Goal: Information Seeking & Learning: Learn about a topic

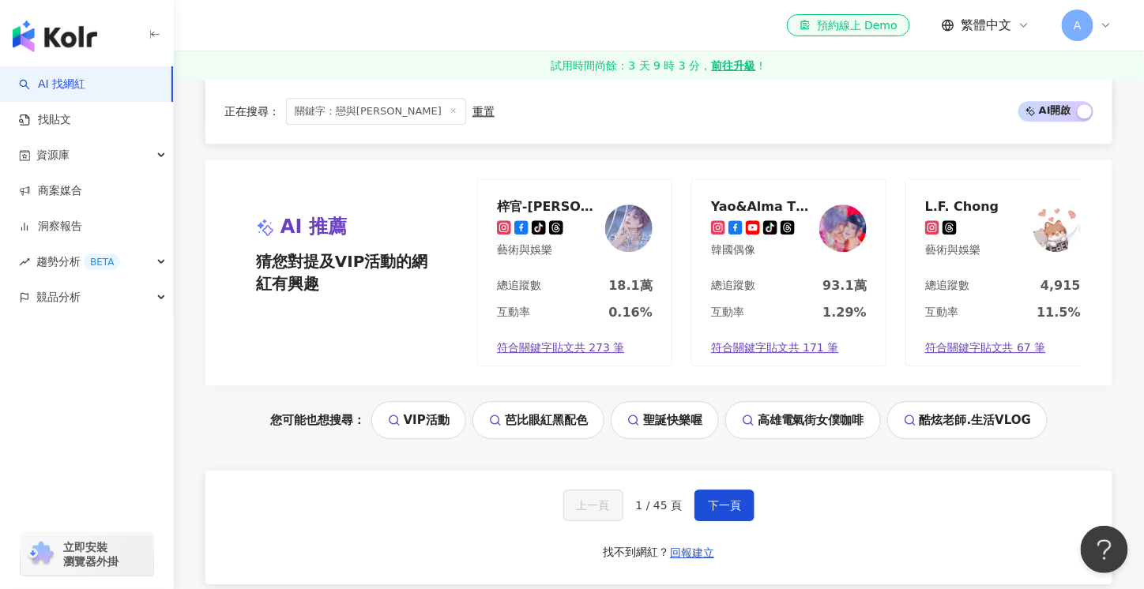
scroll to position [3396, 0]
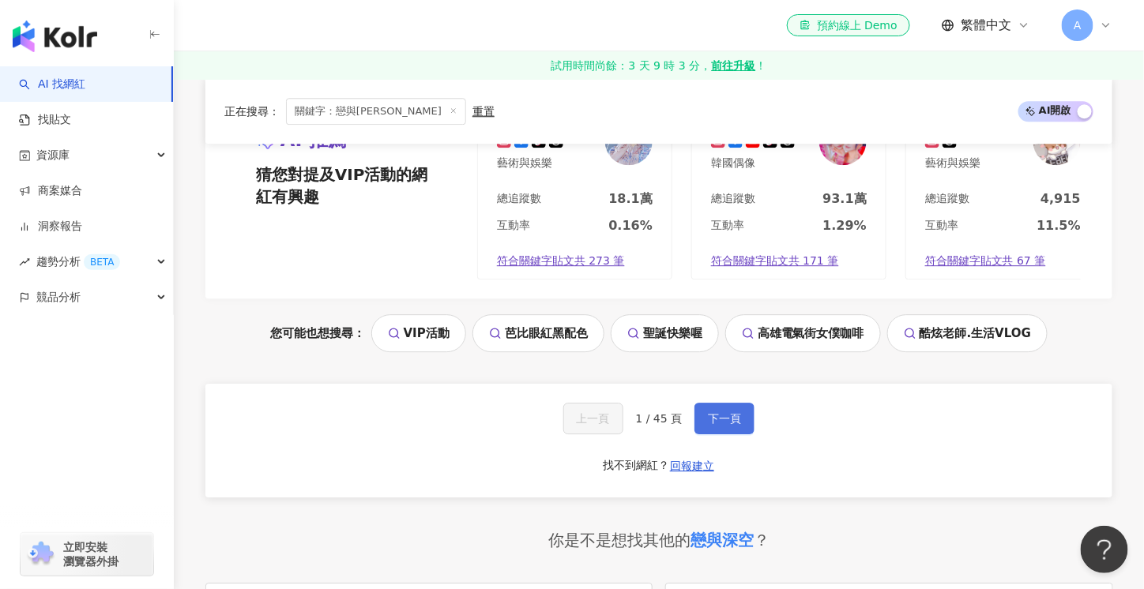
click at [718, 419] on button "下一頁" at bounding box center [724, 419] width 60 height 32
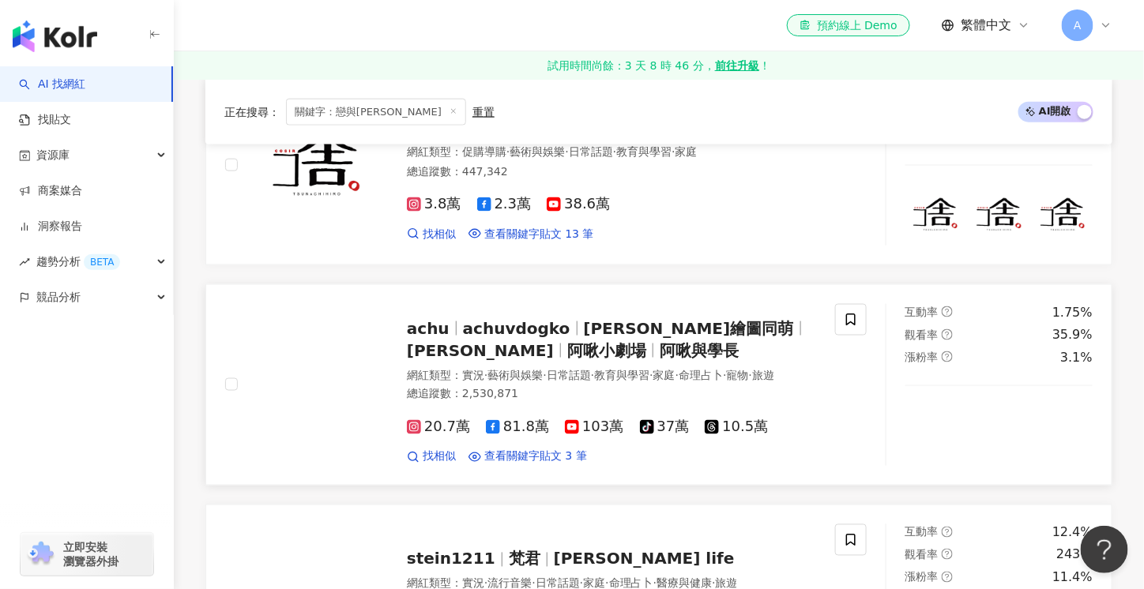
scroll to position [2641, 0]
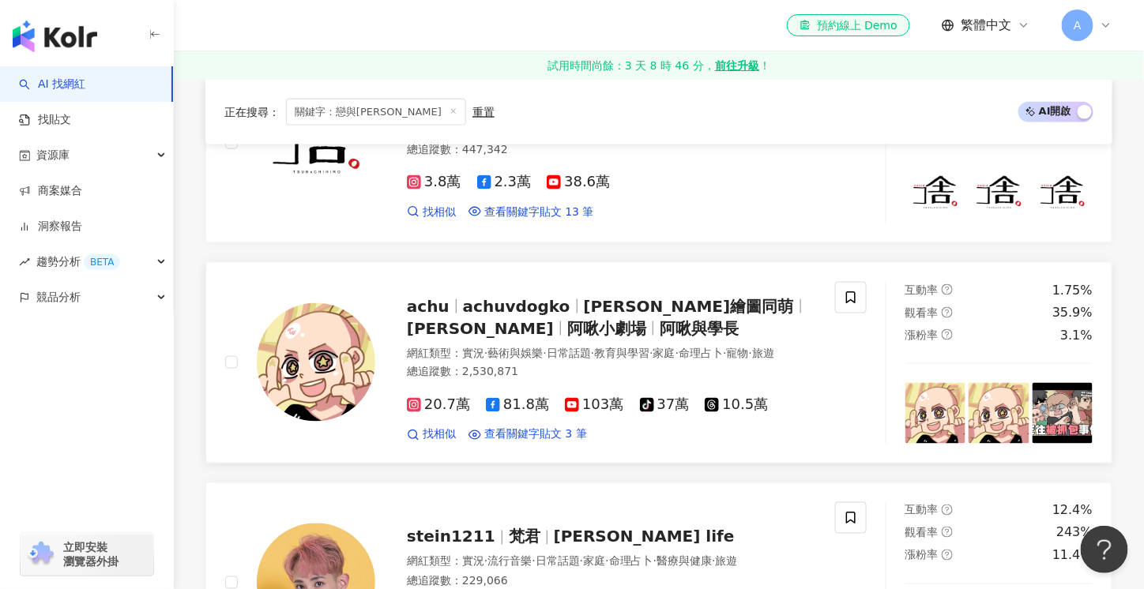
click at [659, 319] on span "阿啾與學長" at bounding box center [698, 328] width 79 height 19
click at [435, 437] on span "找相似" at bounding box center [439, 435] width 33 height 16
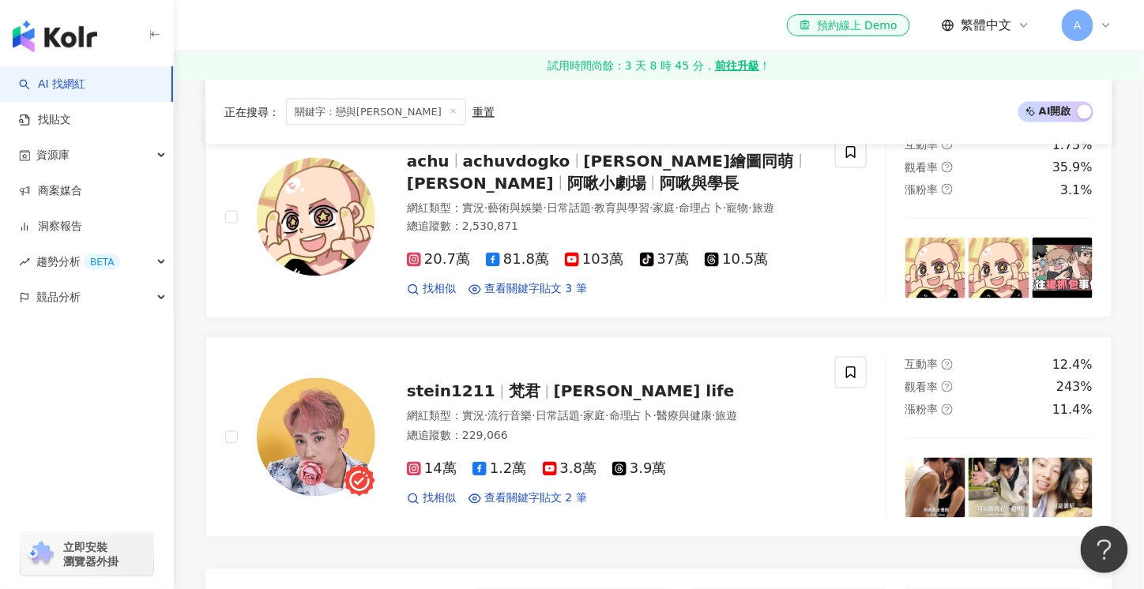
scroll to position [3110, 0]
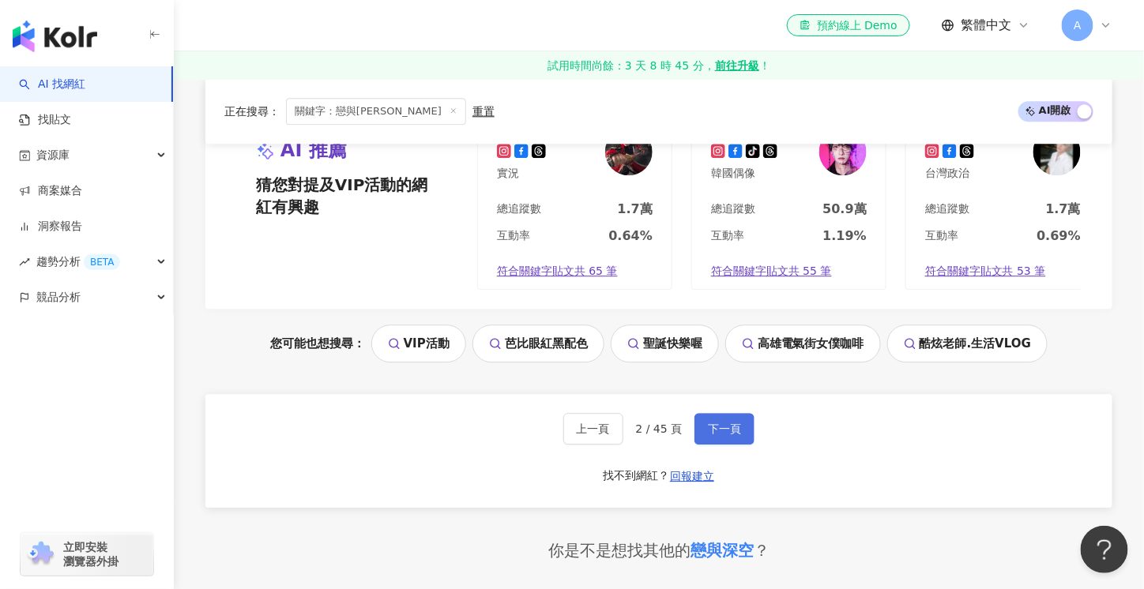
click at [738, 445] on button "下一頁" at bounding box center [724, 429] width 60 height 32
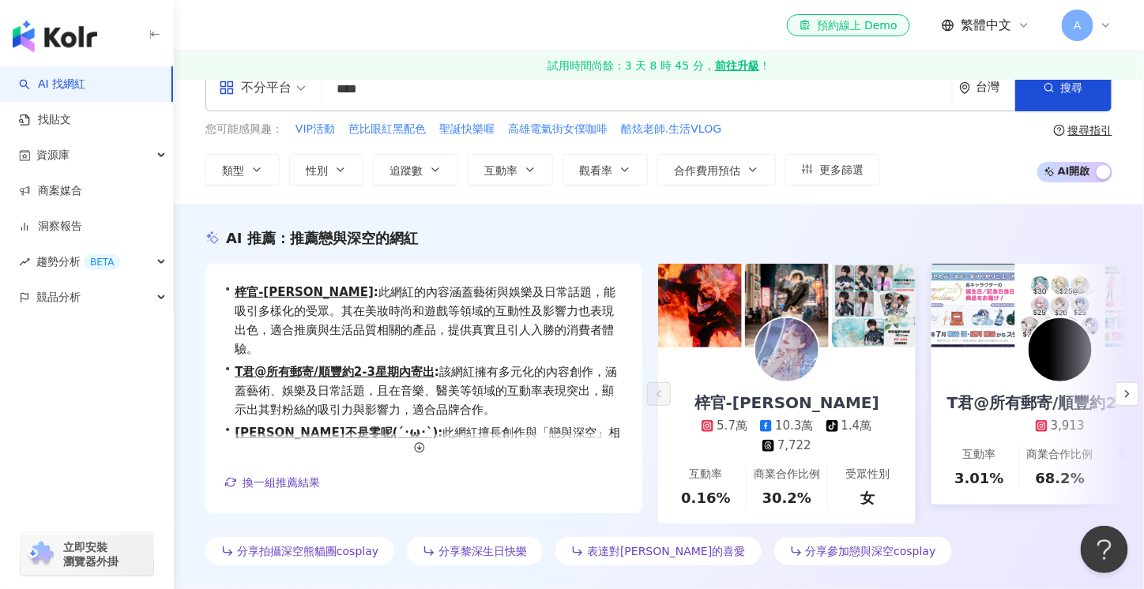
scroll to position [0, 0]
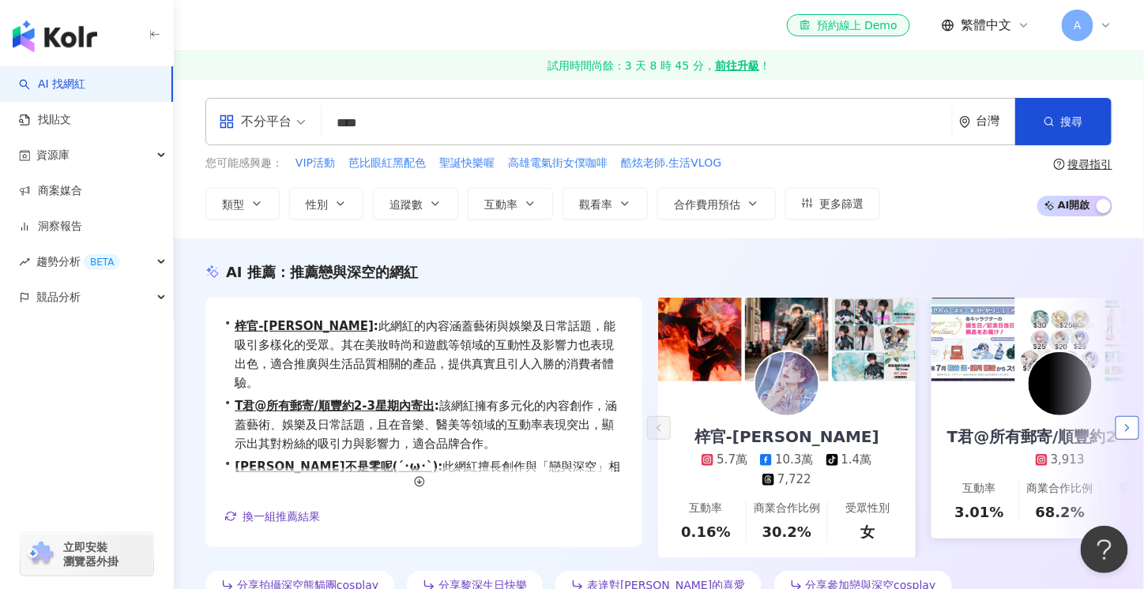
click at [1125, 434] on icon "button" at bounding box center [1127, 428] width 13 height 13
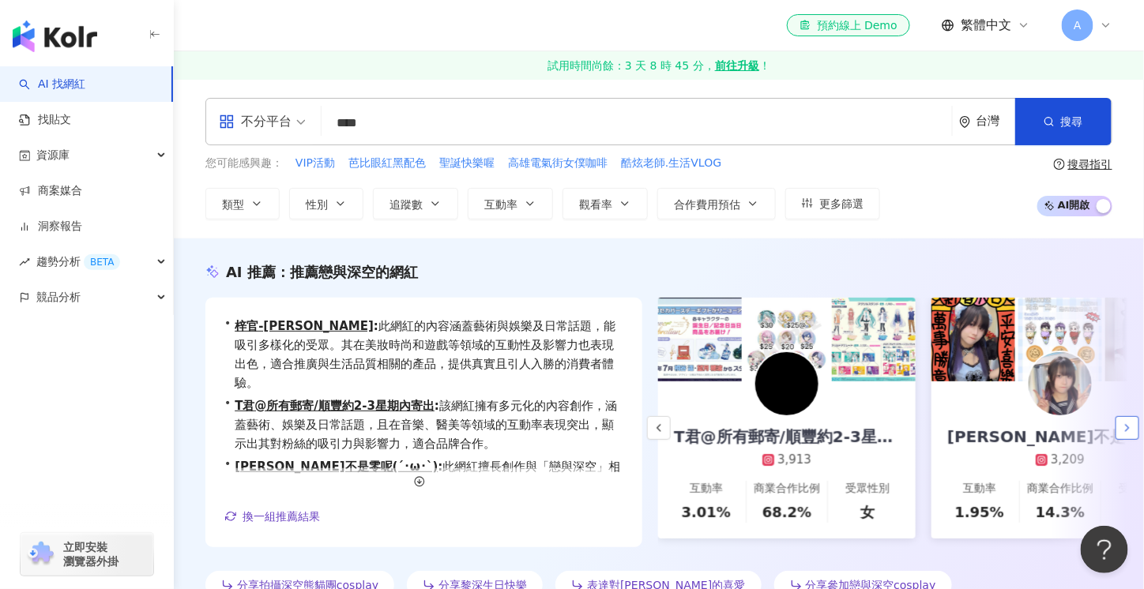
click at [1125, 434] on icon "button" at bounding box center [1127, 428] width 13 height 13
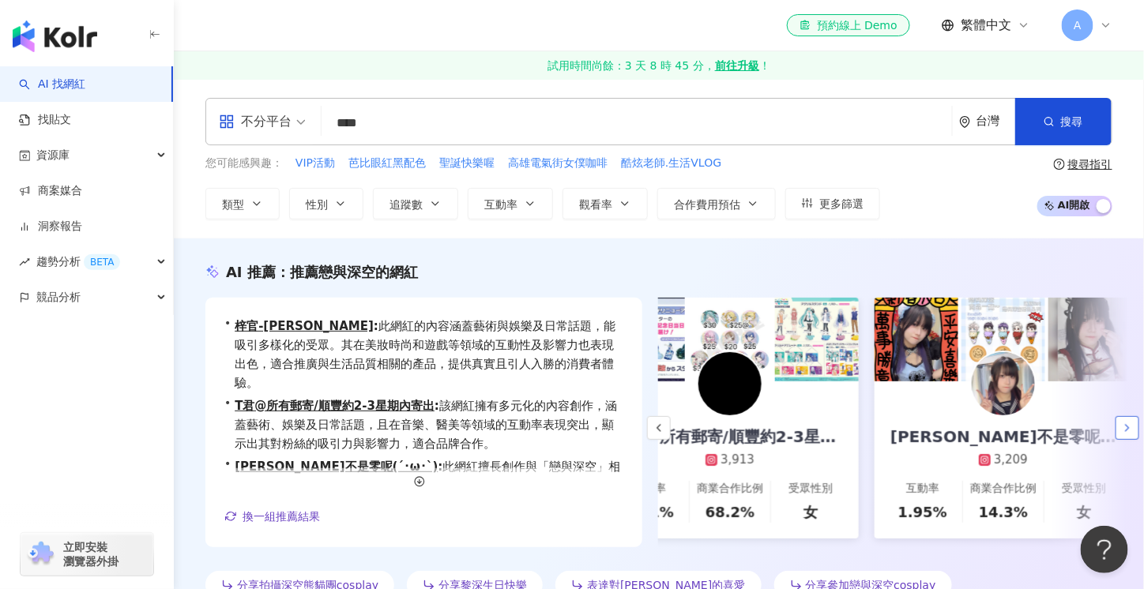
scroll to position [0, 381]
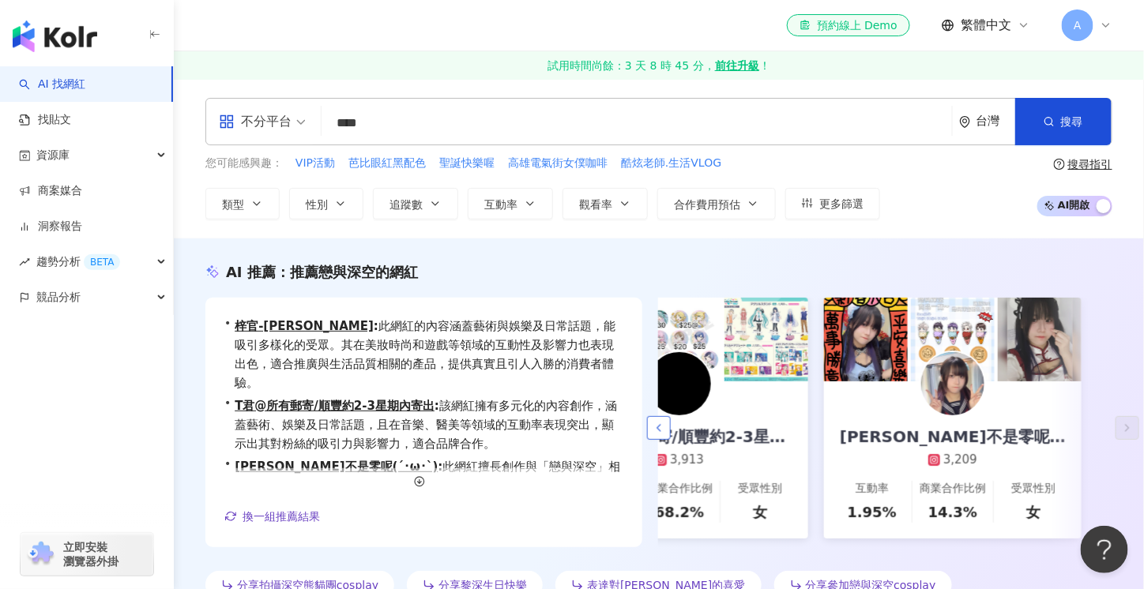
click at [659, 433] on icon "button" at bounding box center [658, 428] width 13 height 13
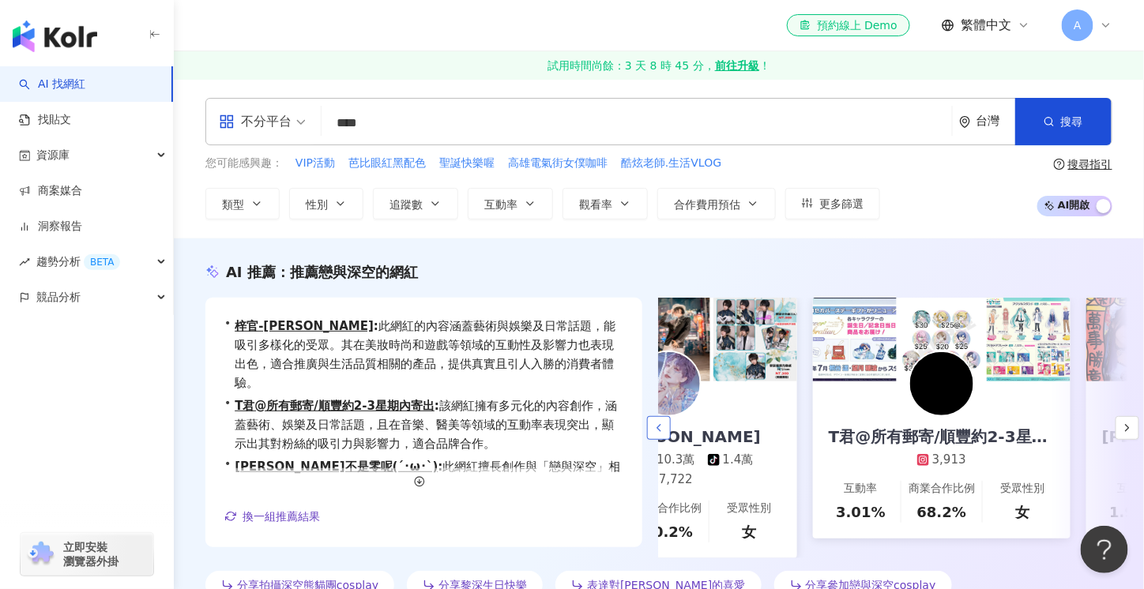
scroll to position [0, 107]
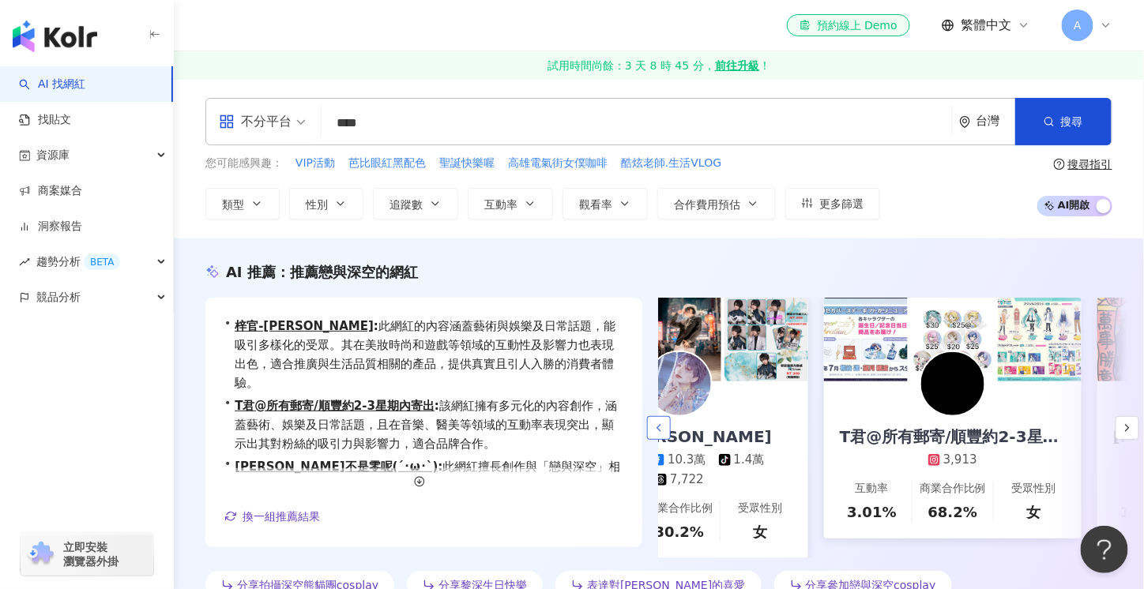
click at [659, 433] on icon "button" at bounding box center [658, 428] width 13 height 13
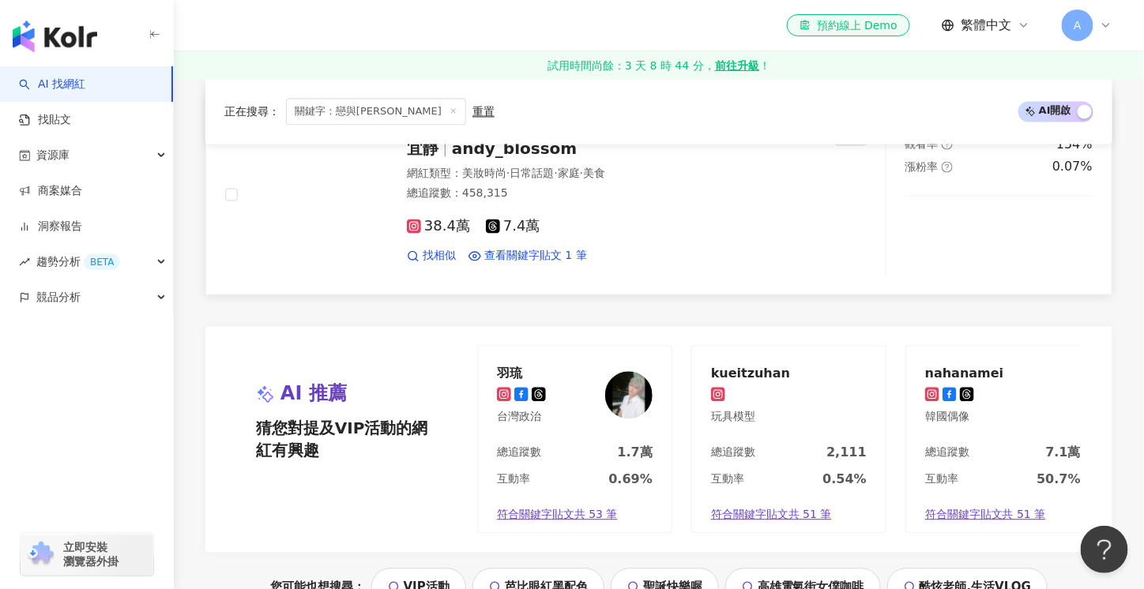
scroll to position [2922, 0]
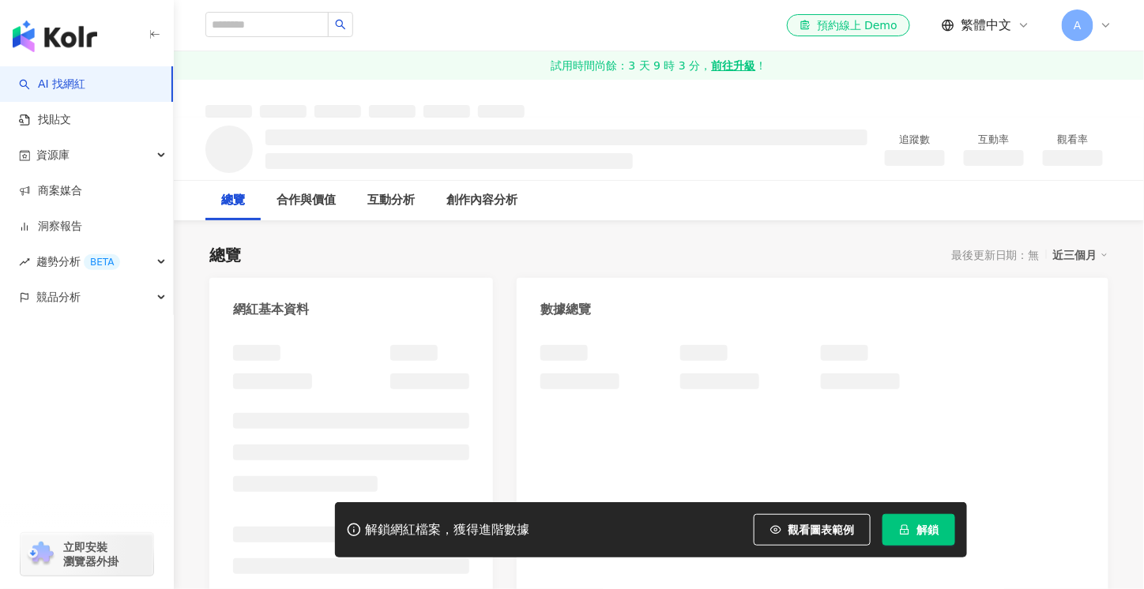
click at [941, 530] on button "解鎖" at bounding box center [918, 530] width 73 height 32
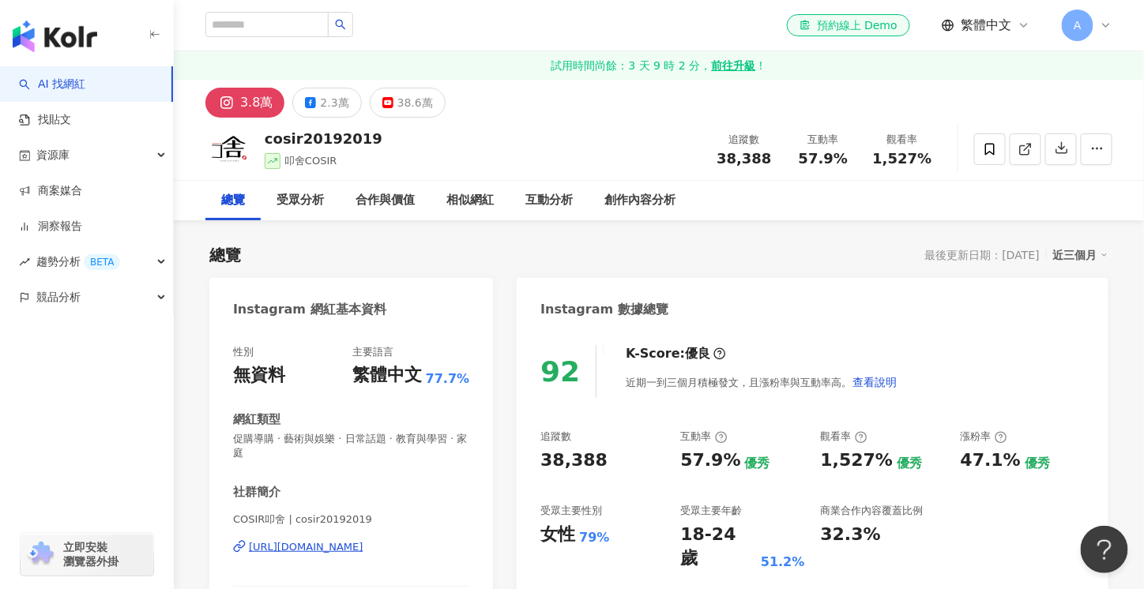
click at [374, 141] on div "cosir20192019 叩舍COSIR 追蹤數 38,388 互動率 57.9% 觀看率 1,527%" at bounding box center [659, 149] width 970 height 62
click at [284, 163] on div "叩舍COSIR" at bounding box center [324, 161] width 118 height 16
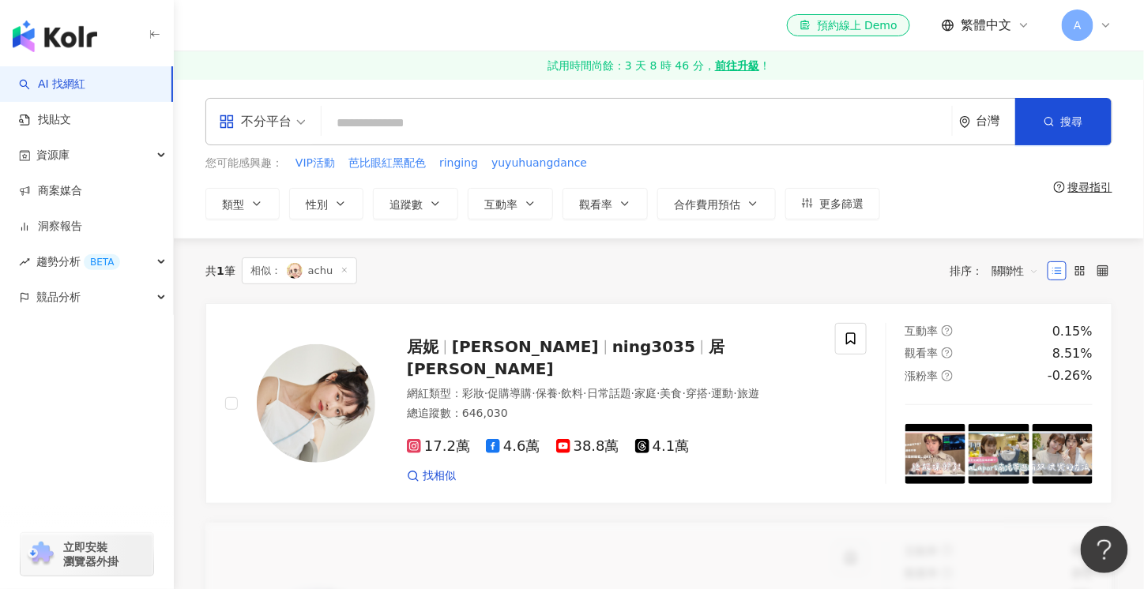
scroll to position [395, 0]
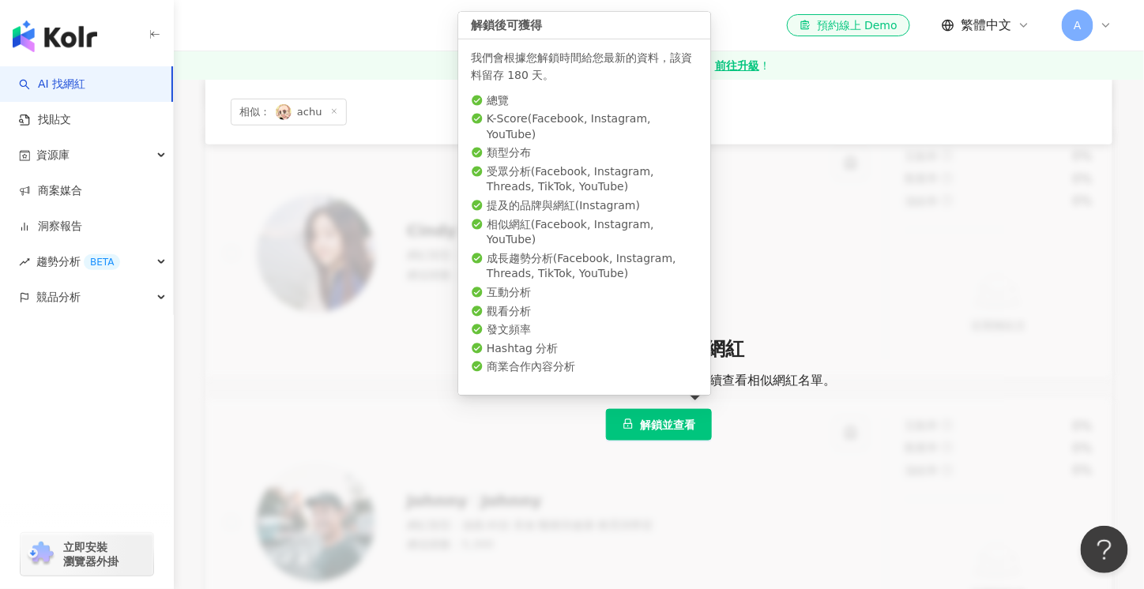
click at [668, 419] on span "解鎖並查看" at bounding box center [667, 425] width 55 height 13
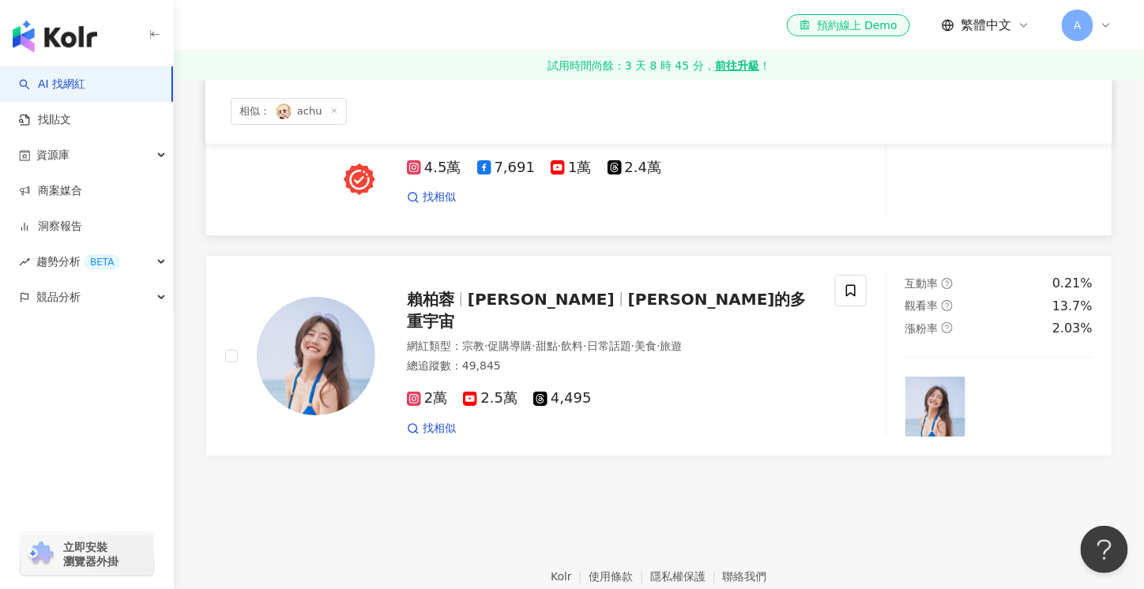
scroll to position [1881, 0]
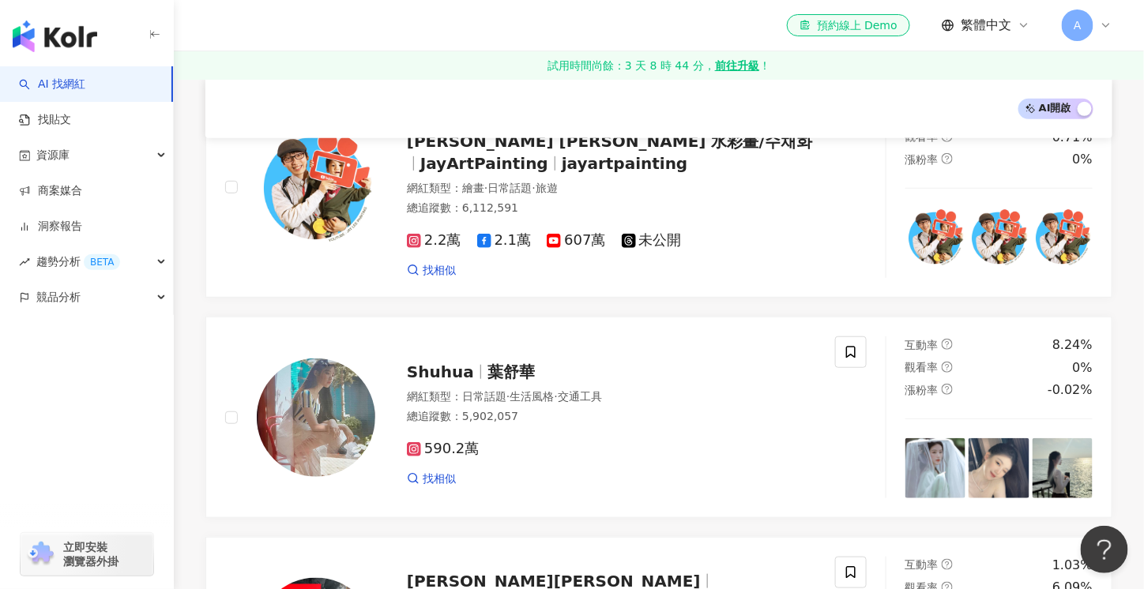
scroll to position [2606, 0]
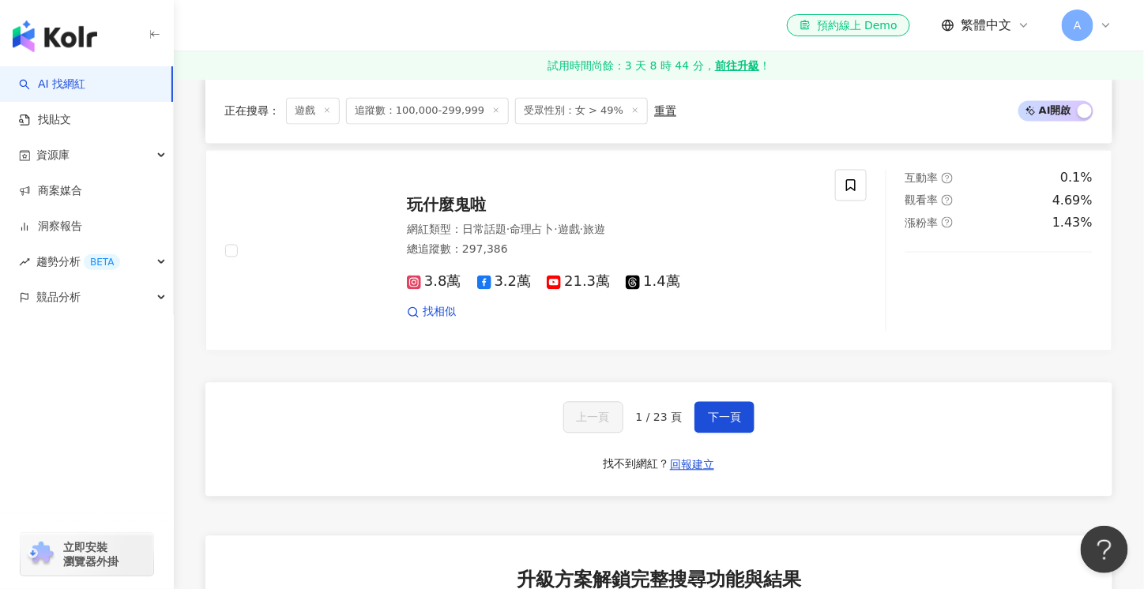
scroll to position [3001, 0]
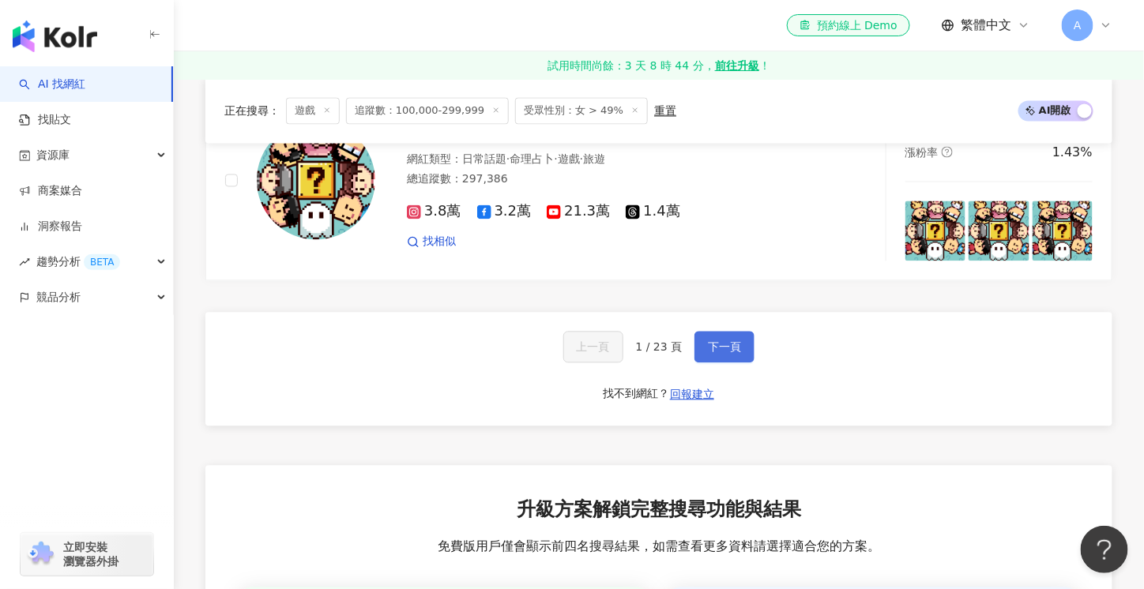
click at [722, 332] on button "下一頁" at bounding box center [724, 348] width 60 height 32
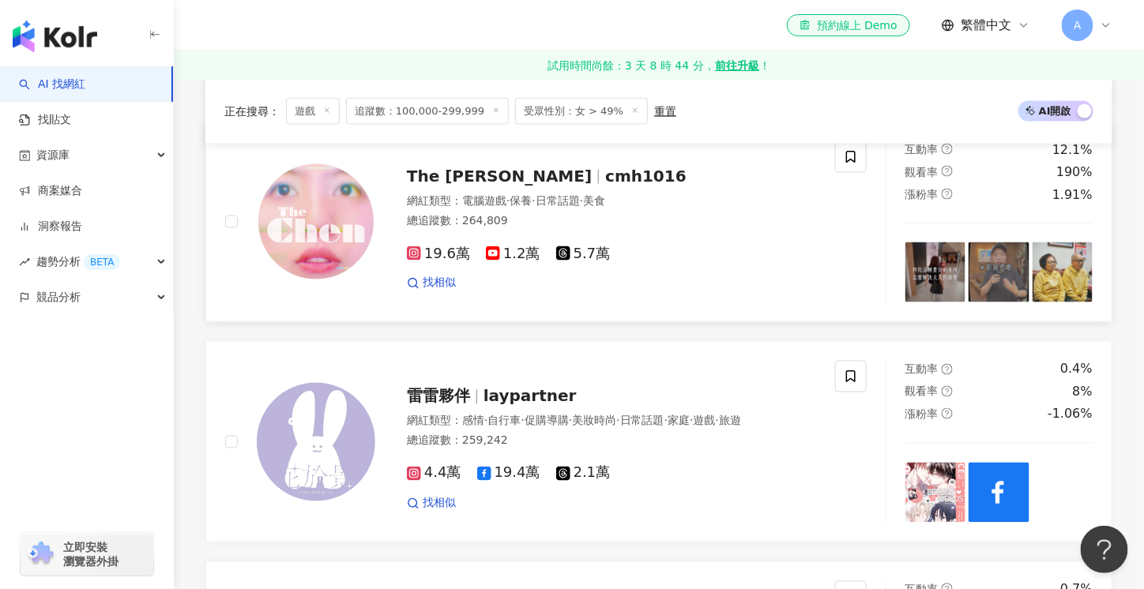
scroll to position [918, 0]
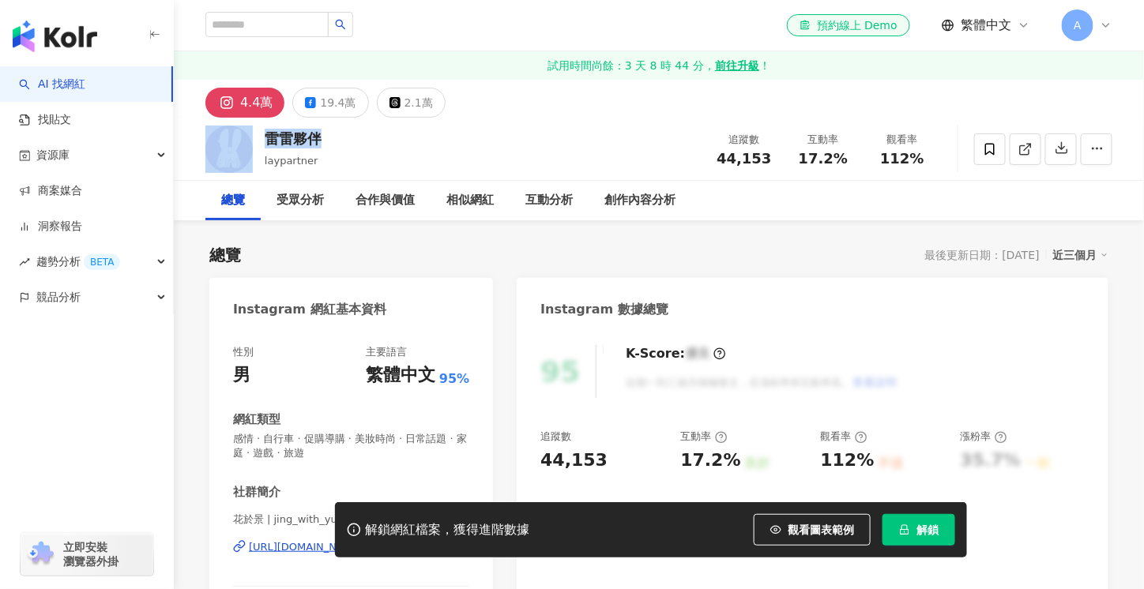
drag, startPoint x: 329, startPoint y: 138, endPoint x: 247, endPoint y: 134, distance: 82.2
click at [247, 134] on div "雷雷夥伴 laypartner 追蹤數 44,153 互動率 17.2% 觀看率 112%" at bounding box center [659, 149] width 970 height 62
click at [423, 152] on div "雷雷夥伴 laypartner 追蹤數 44,153 互動率 17.2% 觀看率 112%" at bounding box center [659, 149] width 970 height 62
drag, startPoint x: 351, startPoint y: 156, endPoint x: 262, endPoint y: 164, distance: 88.8
click at [262, 164] on div "雷雷夥伴 laypartner 追蹤數 44,153 互動率 17.2% 觀看率 112%" at bounding box center [659, 149] width 970 height 62
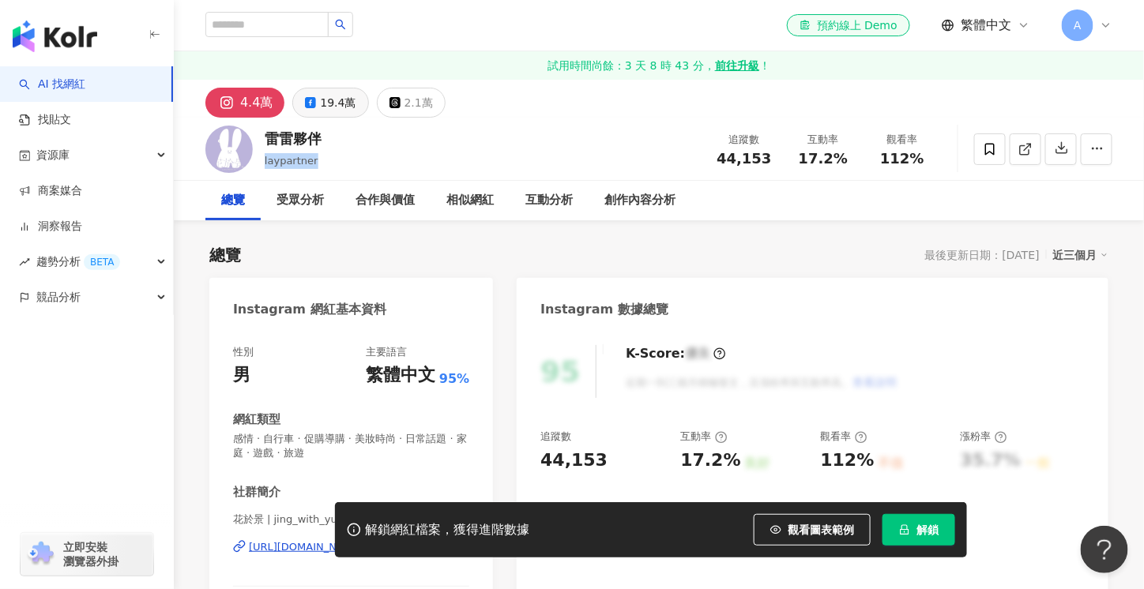
click at [332, 110] on div "19.4萬" at bounding box center [338, 103] width 36 height 22
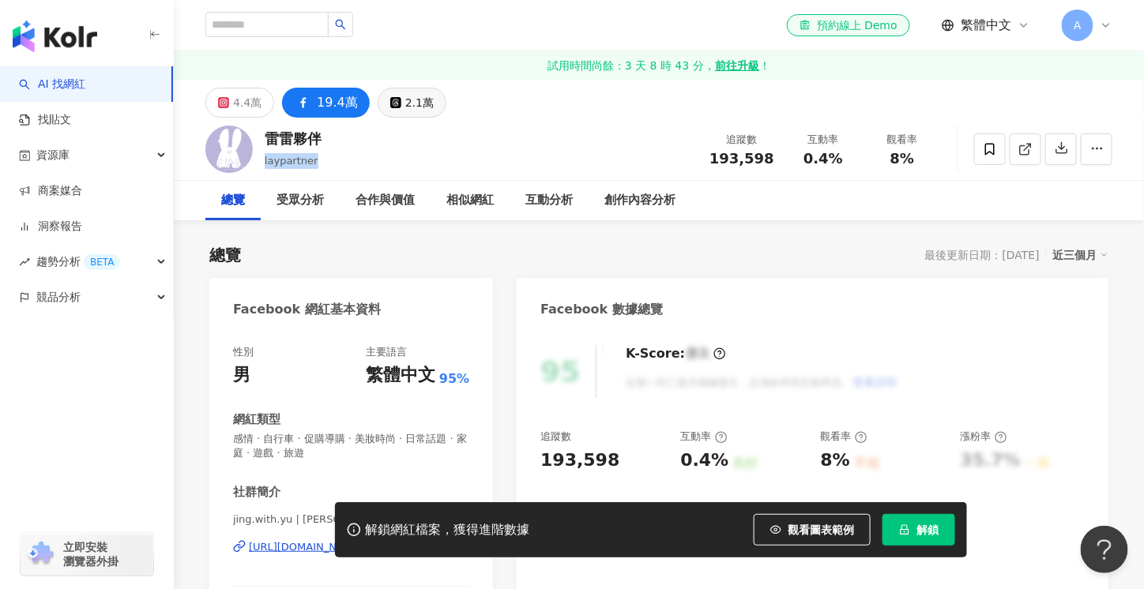
click at [394, 99] on icon at bounding box center [395, 102] width 11 height 11
click at [347, 142] on div "雷雷夥伴 laypartner 追蹤數 193,598 互動率 0.4% 觀看率 8%" at bounding box center [659, 149] width 970 height 62
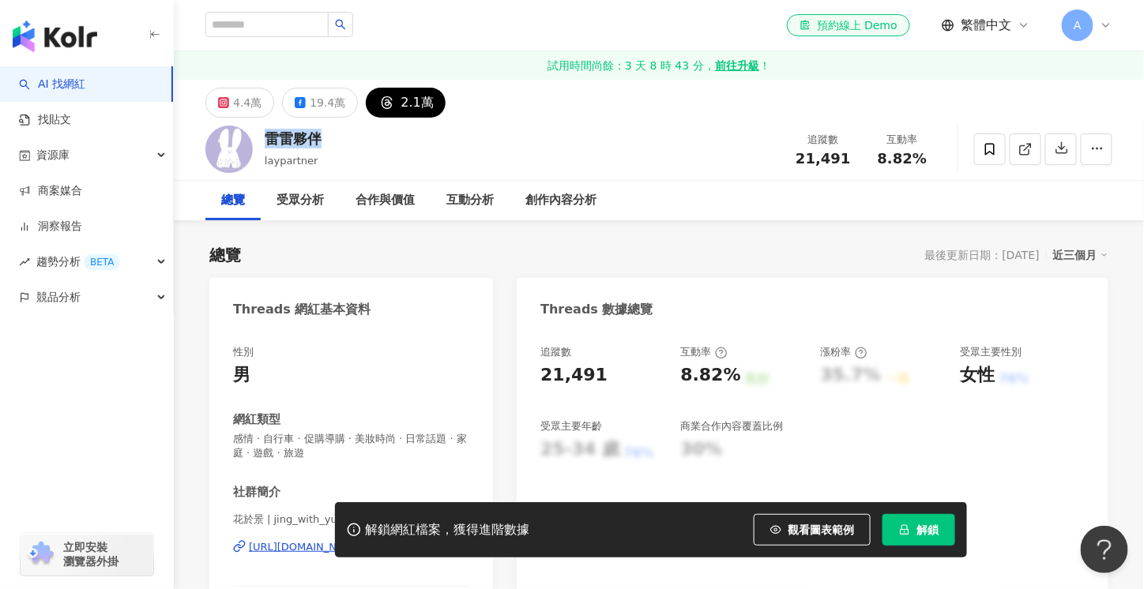
drag, startPoint x: 275, startPoint y: 141, endPoint x: 265, endPoint y: 140, distance: 9.5
click at [265, 140] on div "雷雷夥伴 laypartner 追蹤數 21,491 互動率 8.82%" at bounding box center [659, 149] width 970 height 62
